Goal: Task Accomplishment & Management: Use online tool/utility

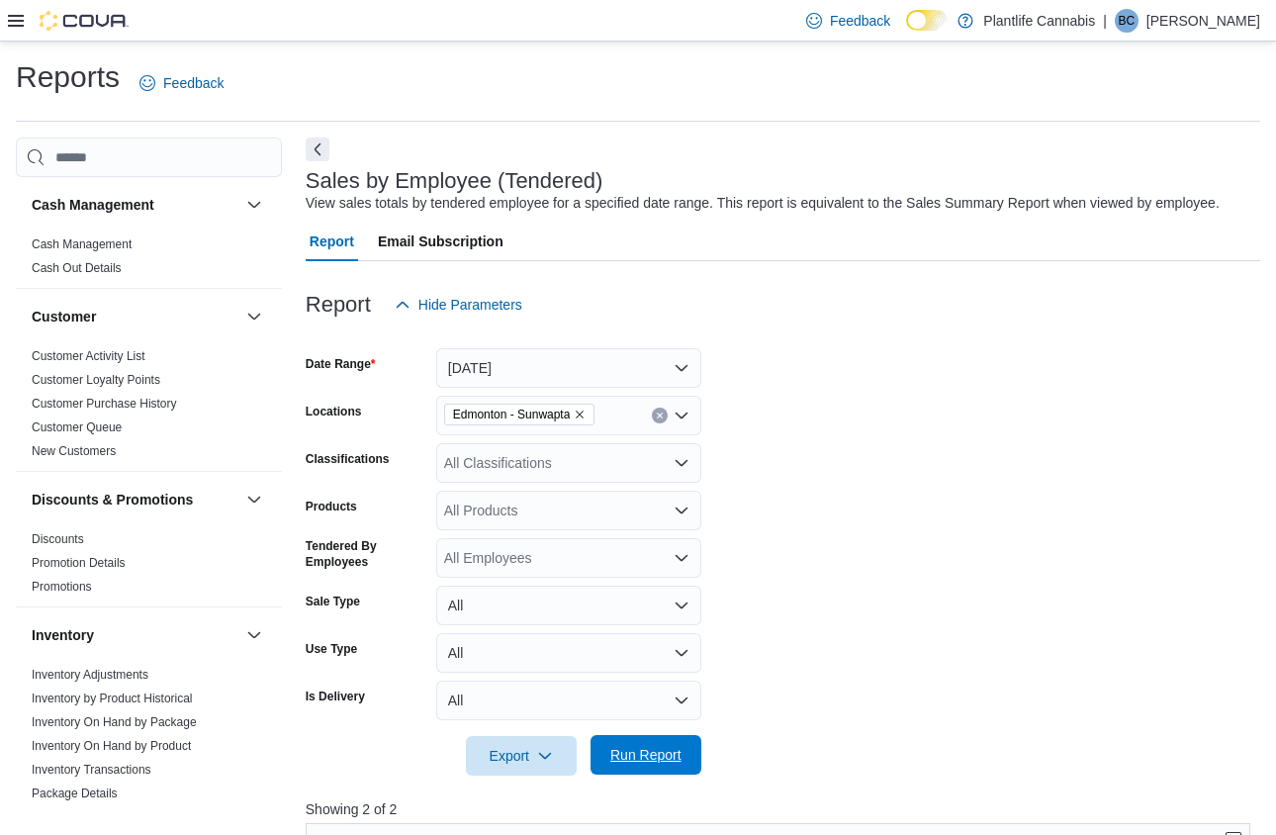
scroll to position [629, 0]
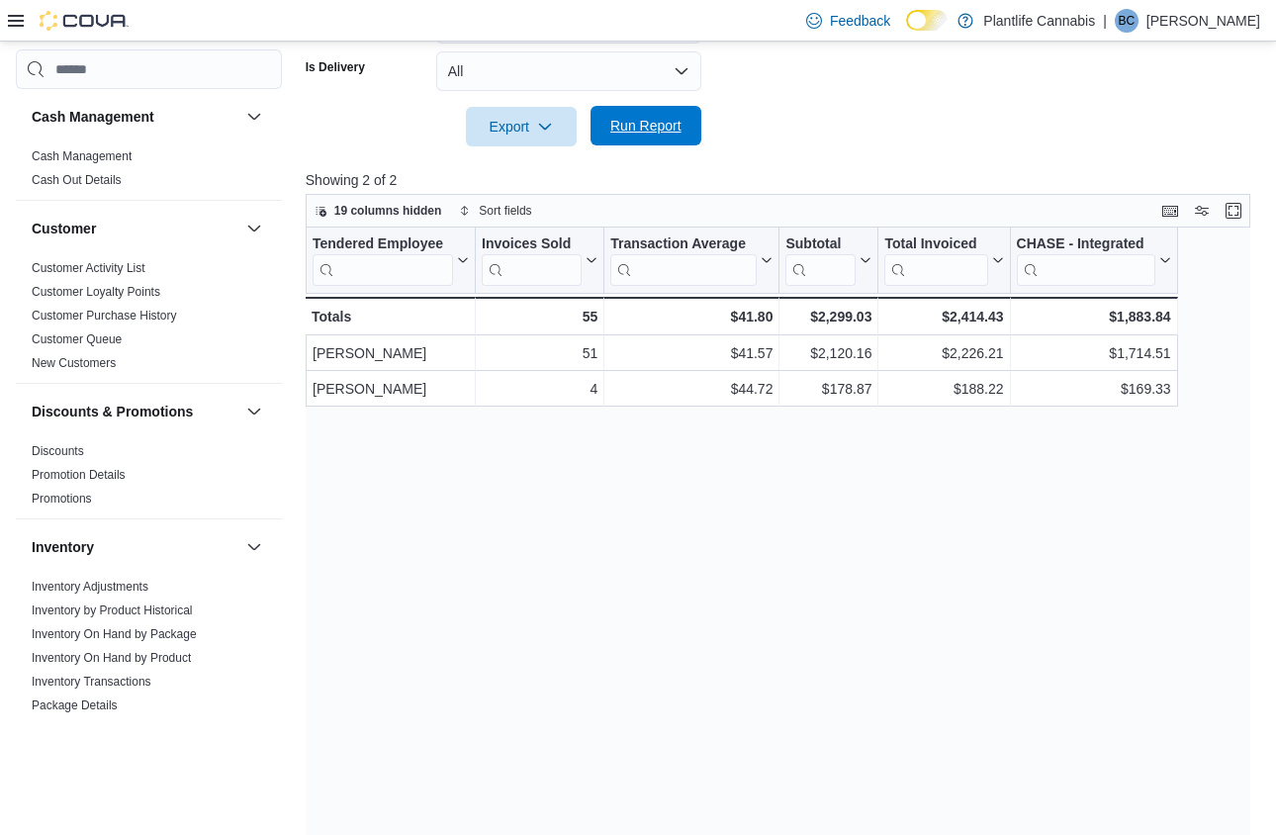
click at [629, 136] on span "Run Report" at bounding box center [645, 126] width 71 height 20
click at [642, 136] on span "Run Report" at bounding box center [645, 126] width 71 height 20
drag, startPoint x: 1107, startPoint y: 335, endPoint x: 1169, endPoint y: 338, distance: 62.4
click at [1169, 328] on div "$2,804.71" at bounding box center [1093, 317] width 154 height 24
copy div "2,804.71"
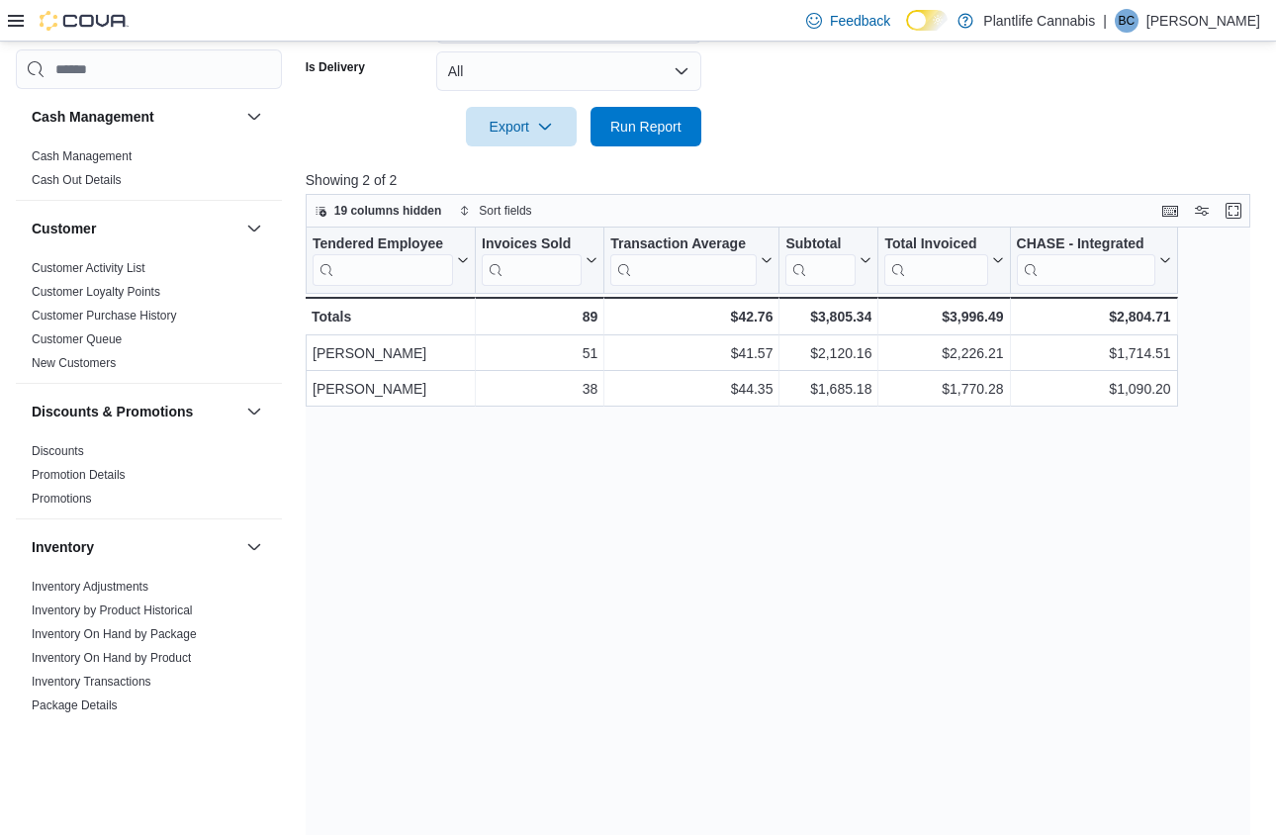
click at [885, 465] on div "Tendered Employee Click to view column header actions Invoices Sold Click to vi…" at bounding box center [779, 544] width 946 height 634
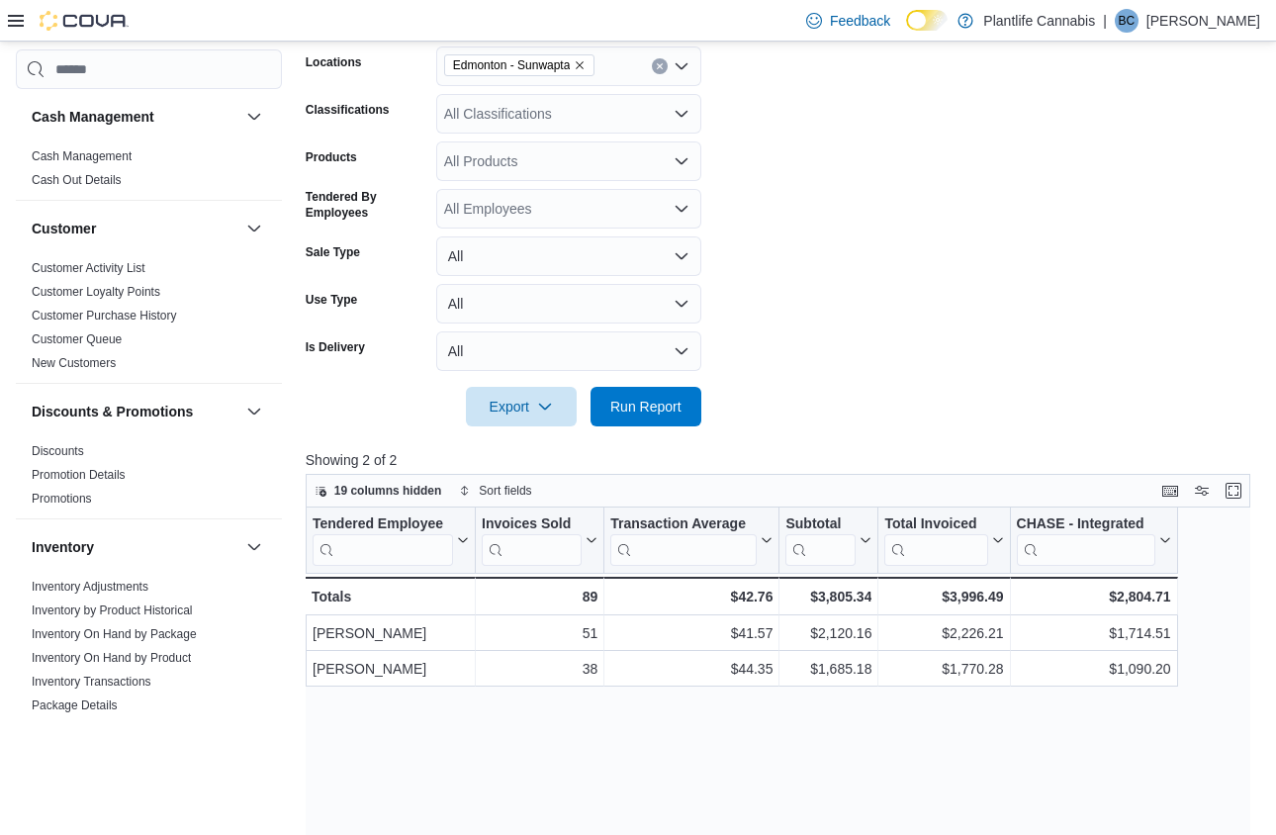
scroll to position [324, 0]
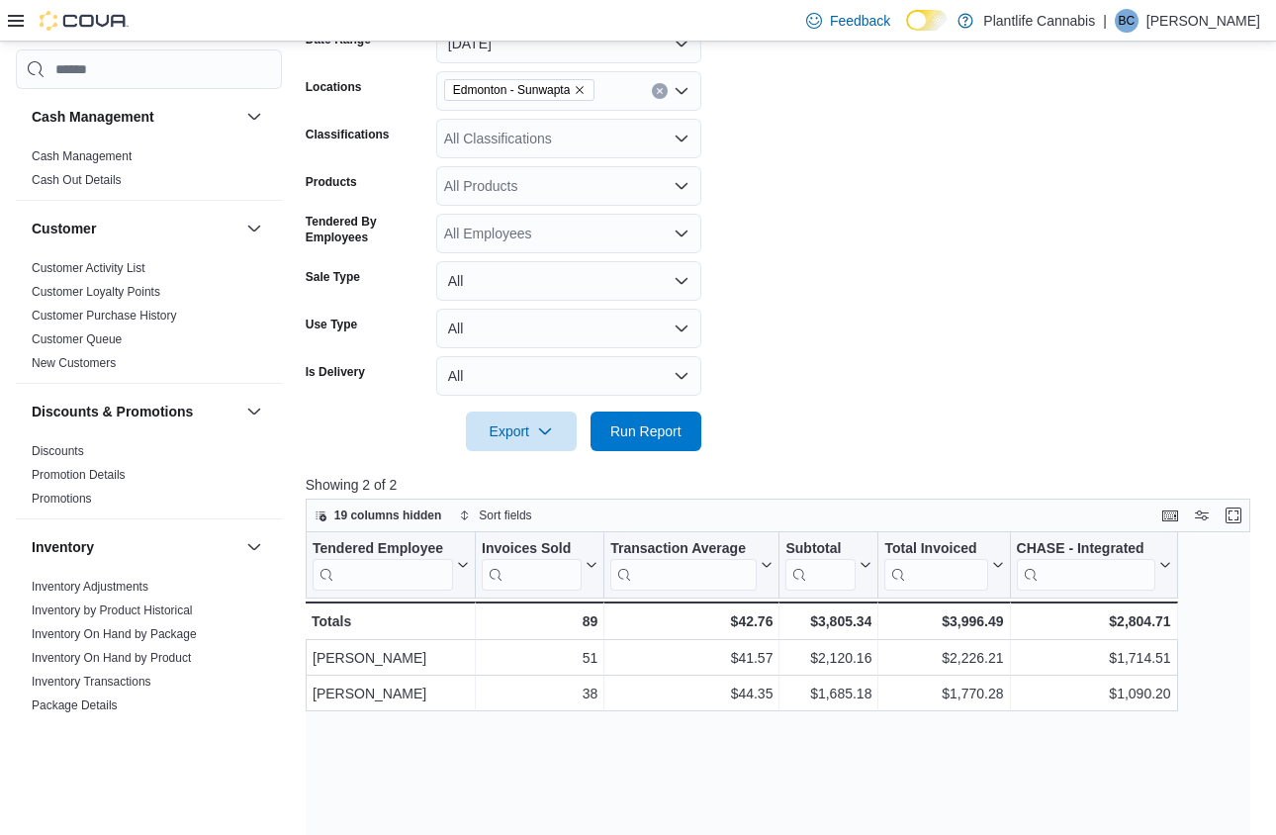
click at [521, 155] on div "All Classifications" at bounding box center [568, 139] width 265 height 40
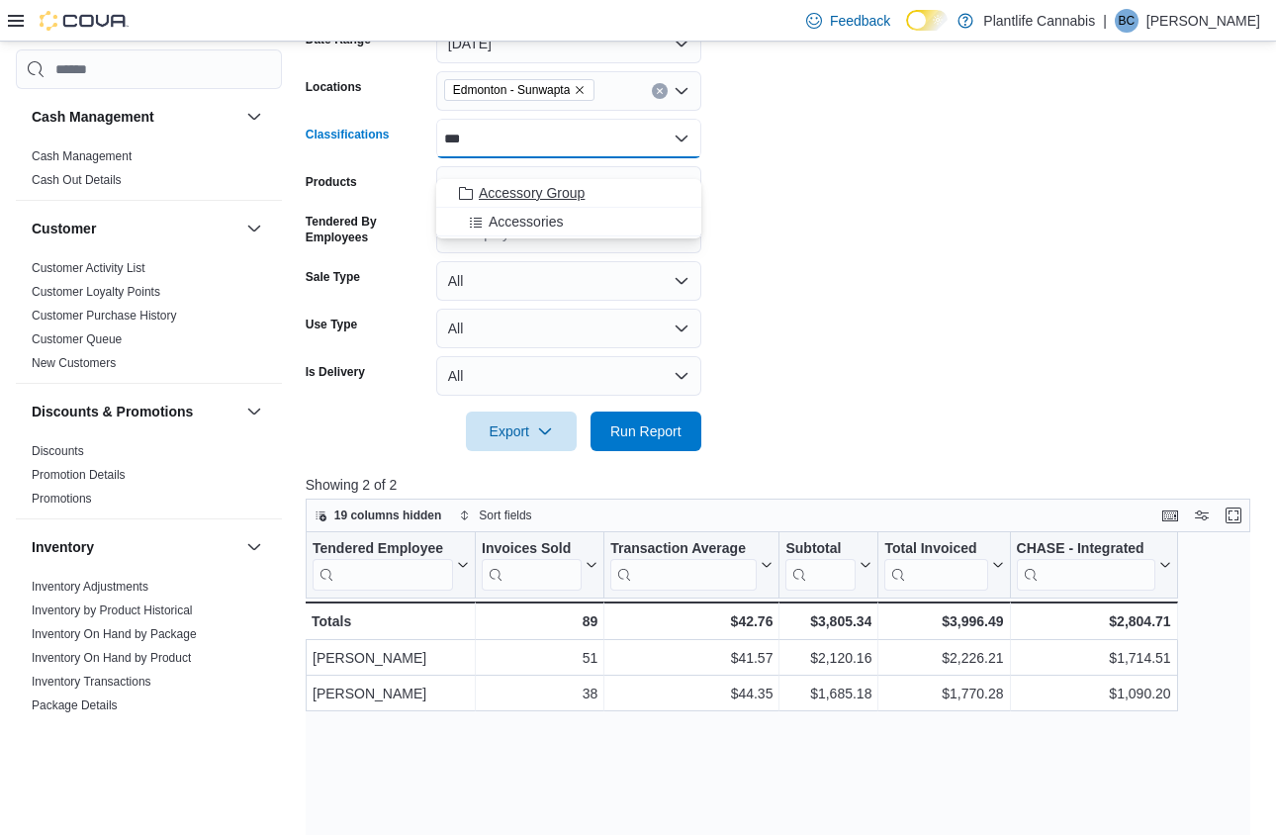
type input "***"
click at [550, 183] on span "Accessory Group" at bounding box center [532, 193] width 106 height 20
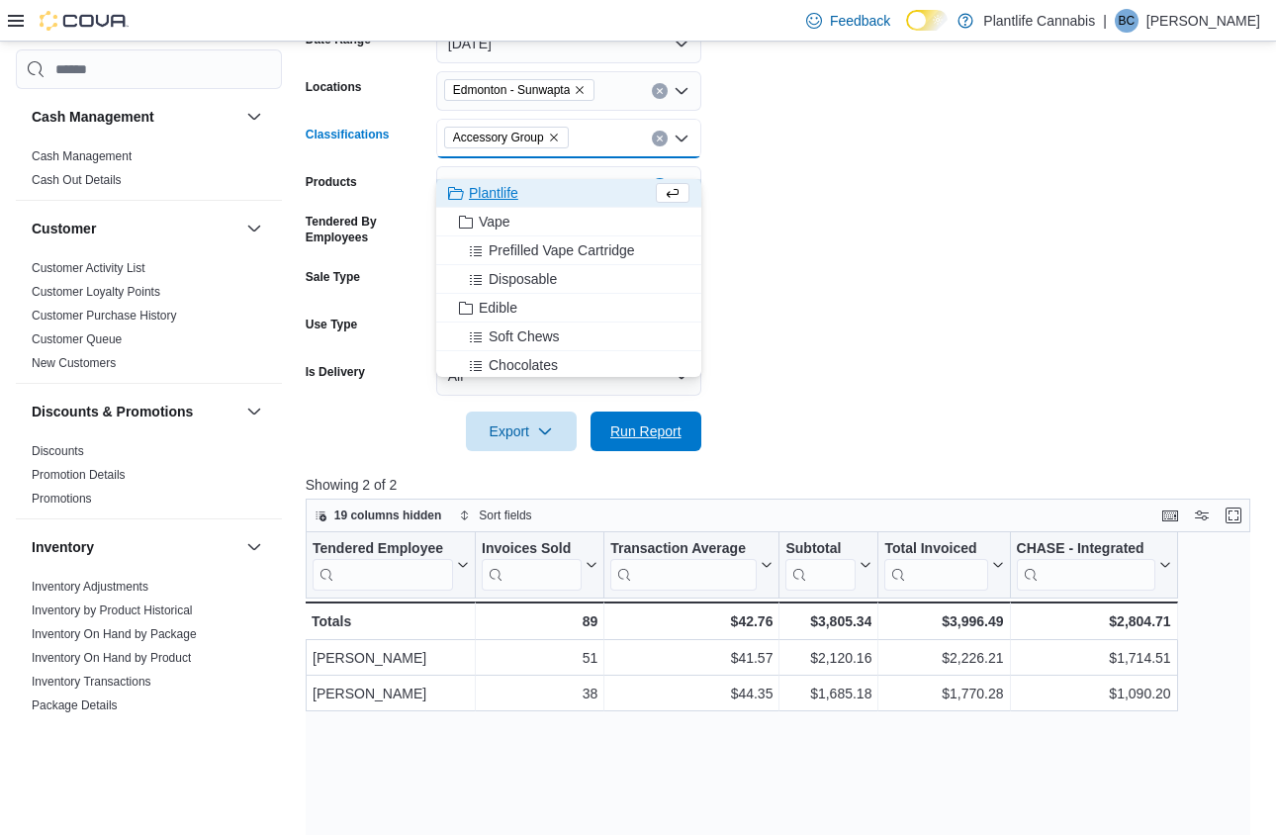
drag, startPoint x: 641, startPoint y: 442, endPoint x: 712, endPoint y: 450, distance: 71.7
click at [641, 441] on span "Run Report" at bounding box center [645, 431] width 71 height 20
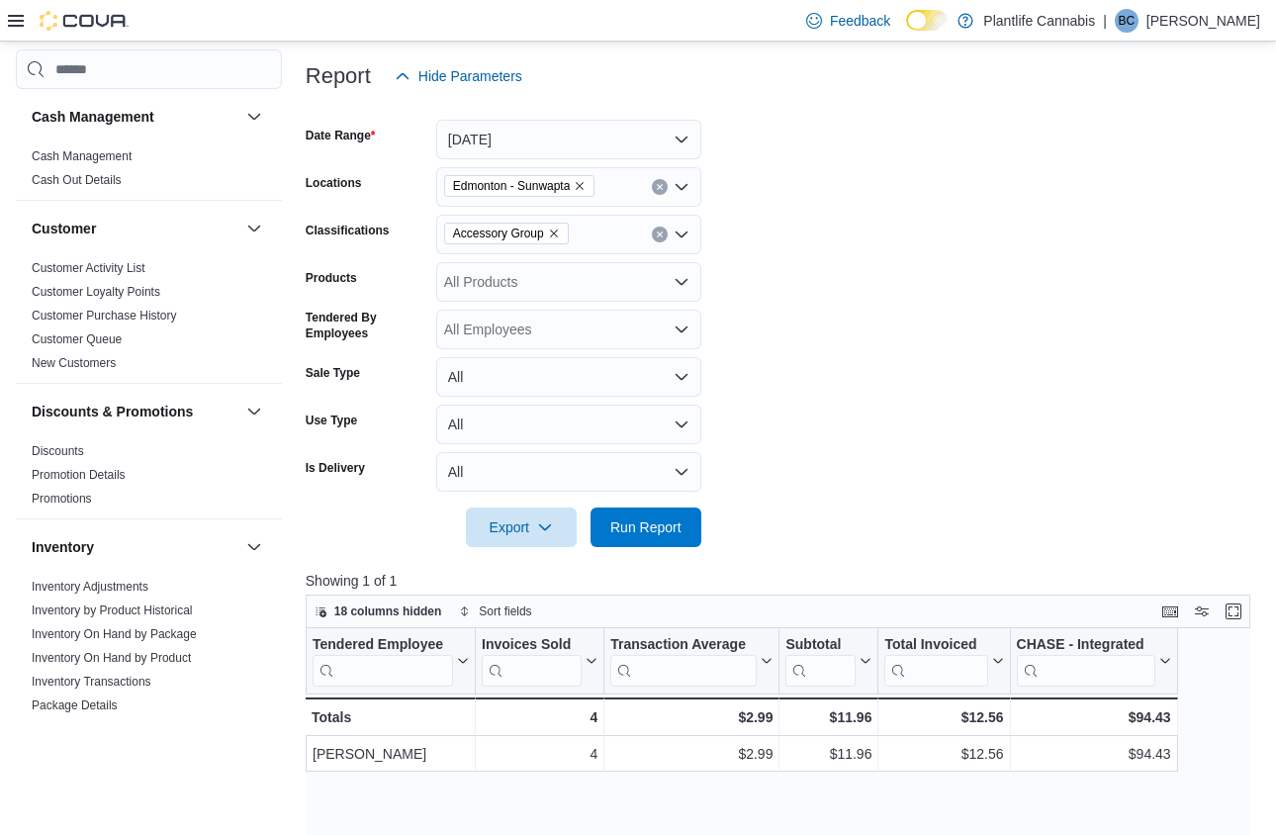
scroll to position [198, 0]
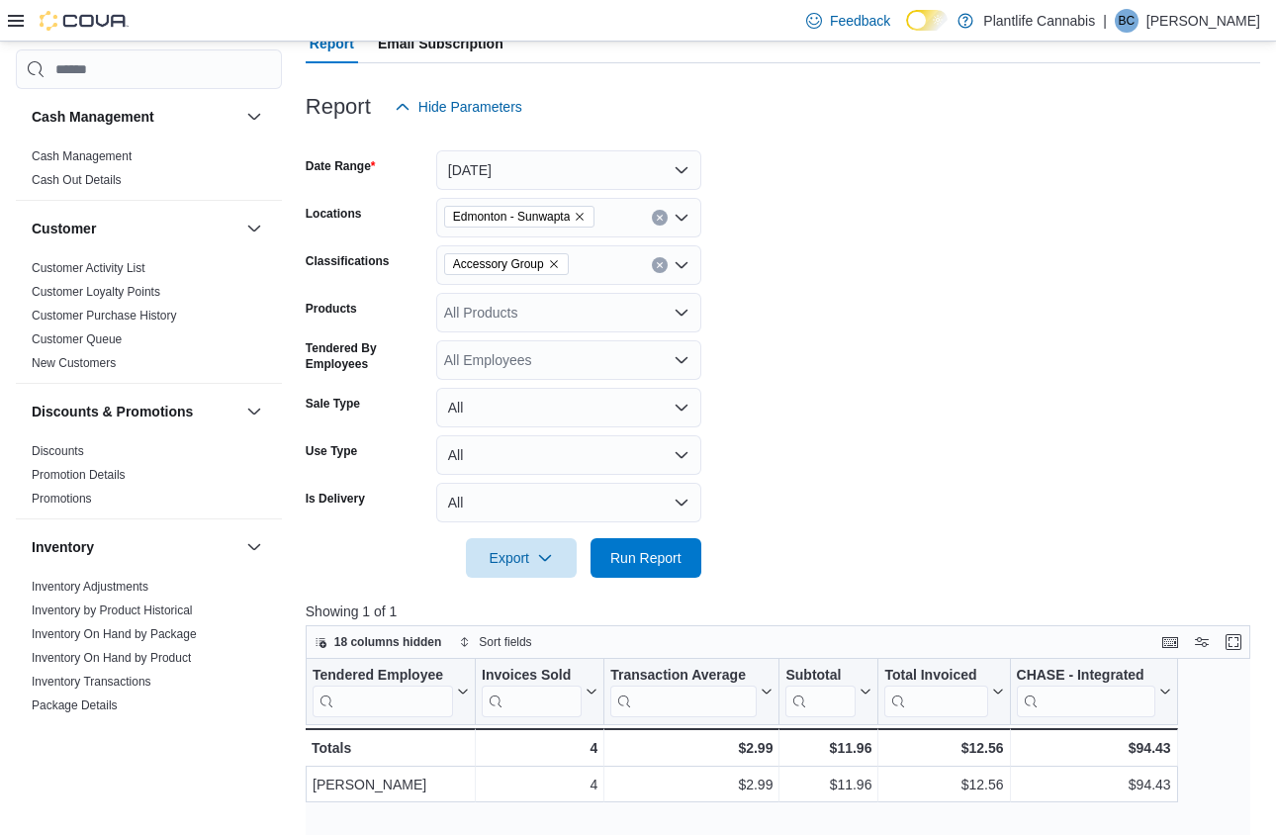
click at [658, 268] on icon "Clear input" at bounding box center [659, 265] width 5 height 5
click at [650, 566] on span "Run Report" at bounding box center [645, 557] width 87 height 40
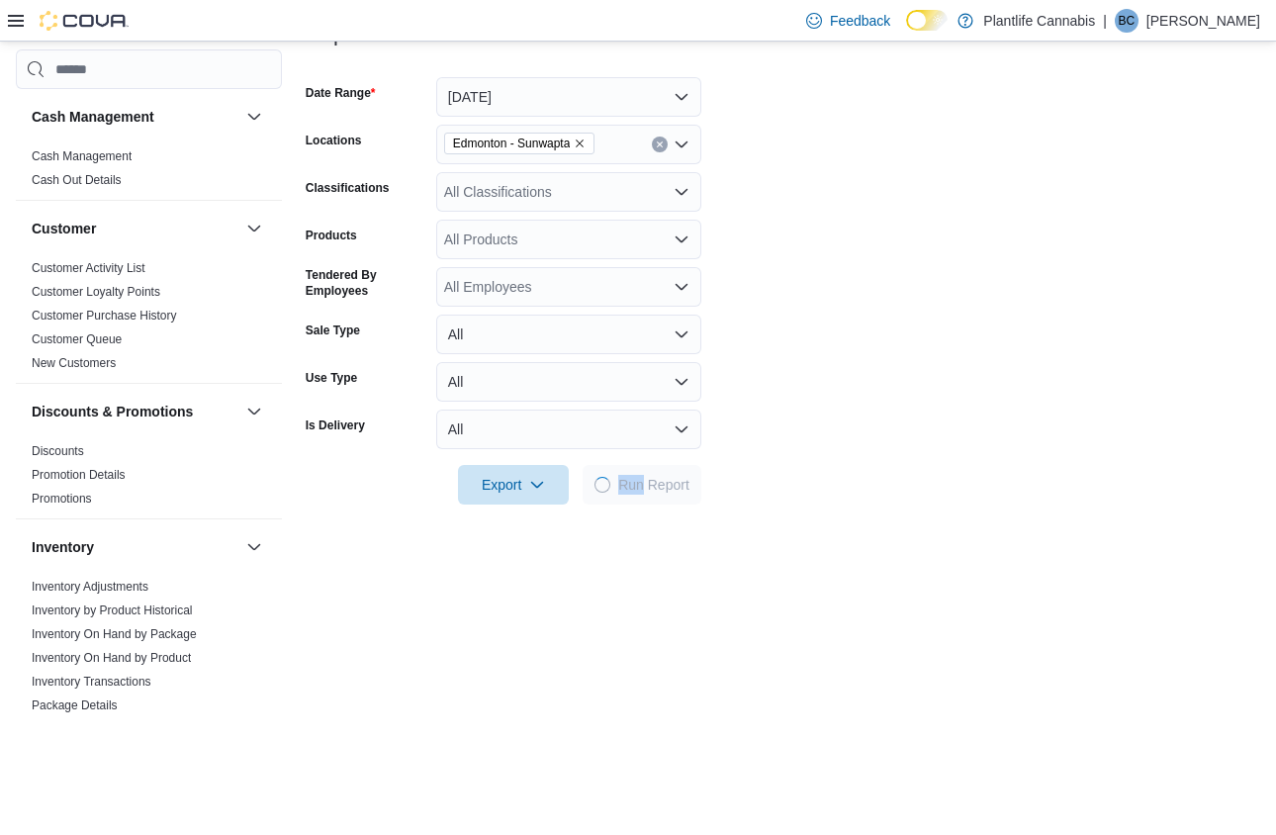
scroll to position [303, 0]
